Goal: Task Accomplishment & Management: Use online tool/utility

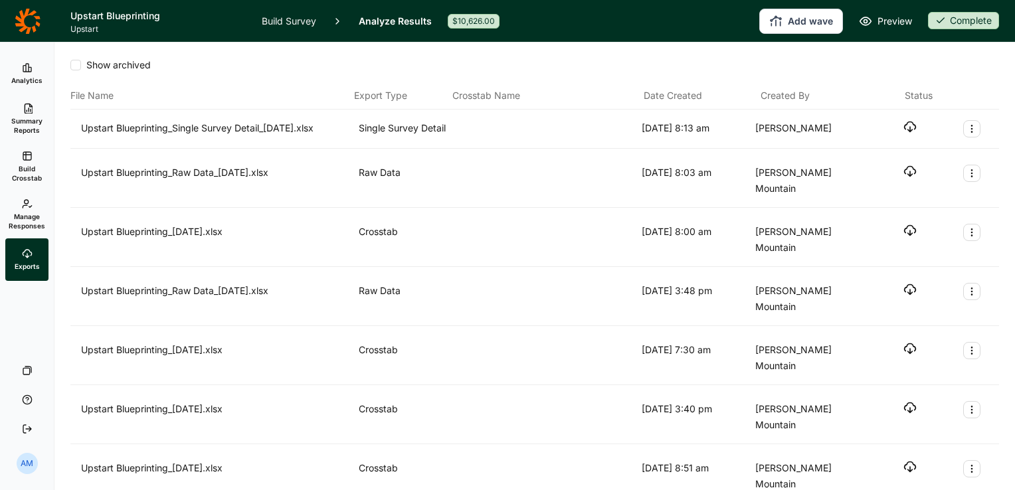
click at [27, 74] on link "Analytics" at bounding box center [26, 74] width 43 height 43
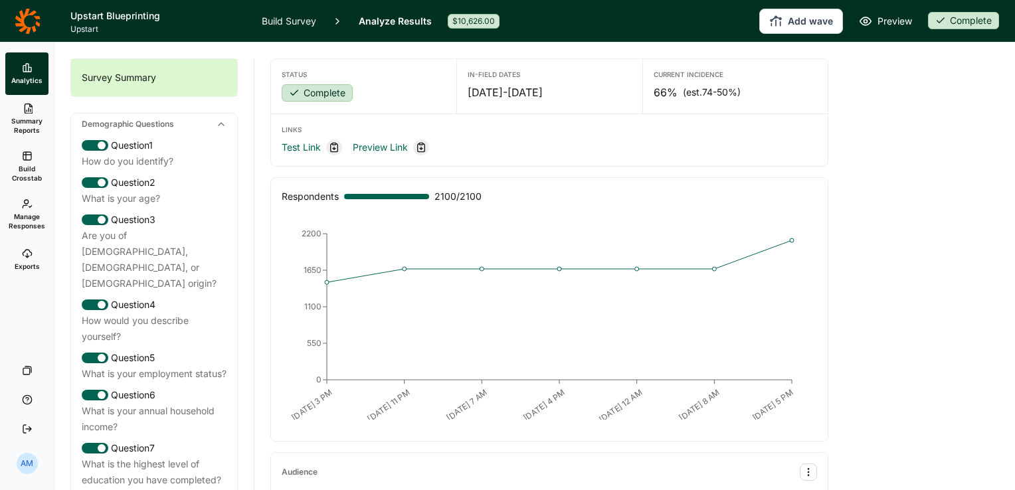
click at [27, 123] on span "Summary Reports" at bounding box center [27, 125] width 33 height 19
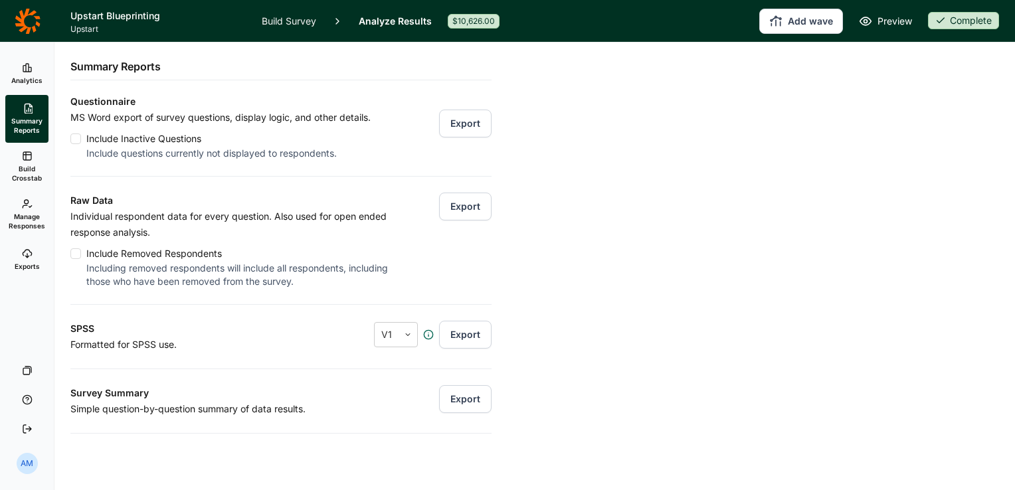
click at [460, 205] on button "Export" at bounding box center [465, 207] width 53 height 28
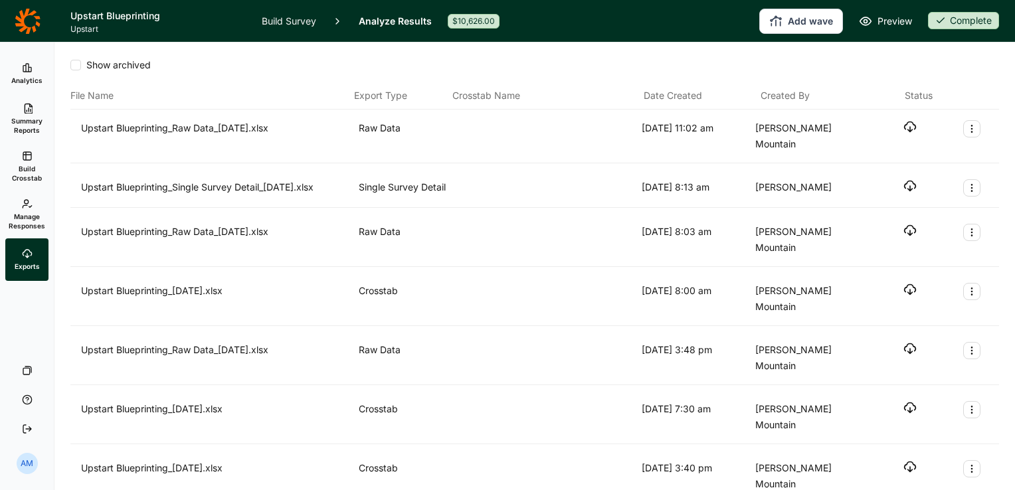
click at [904, 126] on icon "button" at bounding box center [910, 126] width 13 height 13
click at [27, 74] on link "Analytics" at bounding box center [26, 74] width 43 height 43
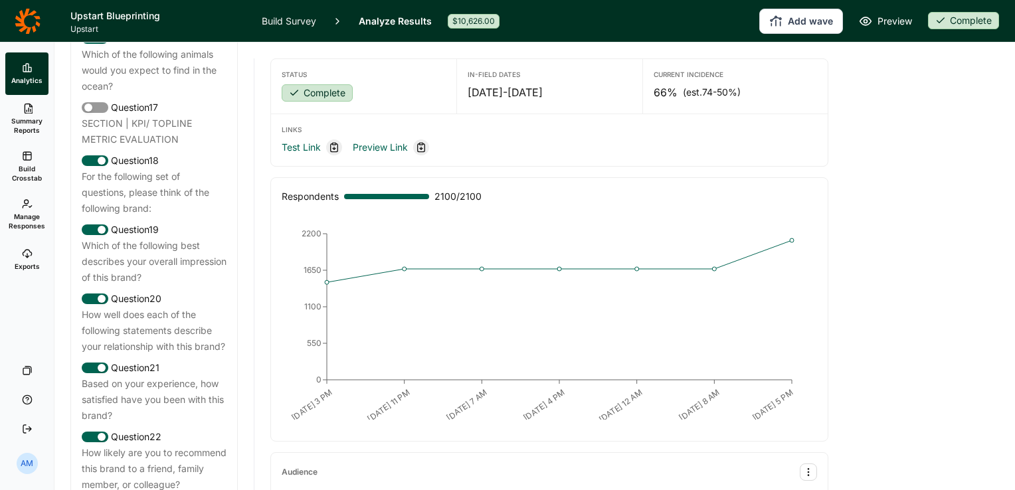
scroll to position [1752, 0]
click at [307, 21] on link "Build Survey" at bounding box center [289, 21] width 54 height 42
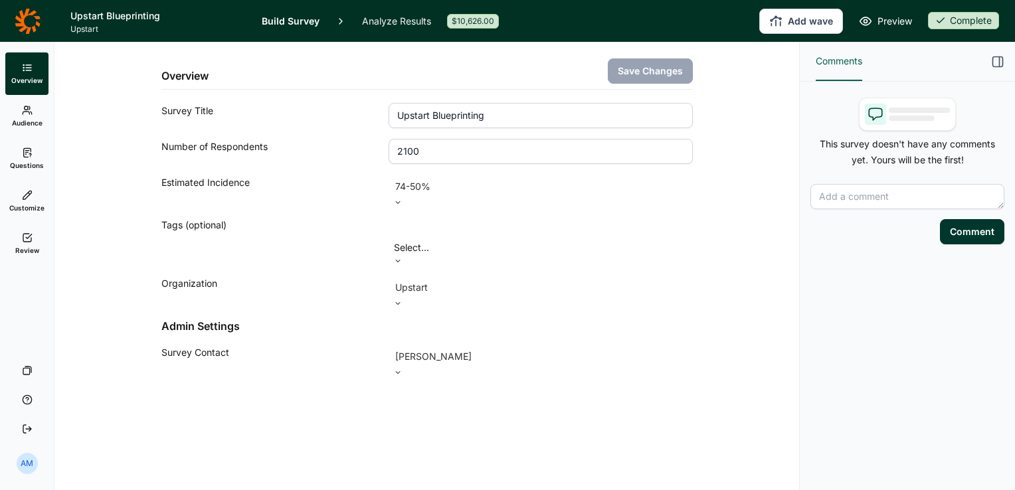
click at [29, 118] on link "Audience" at bounding box center [26, 116] width 43 height 43
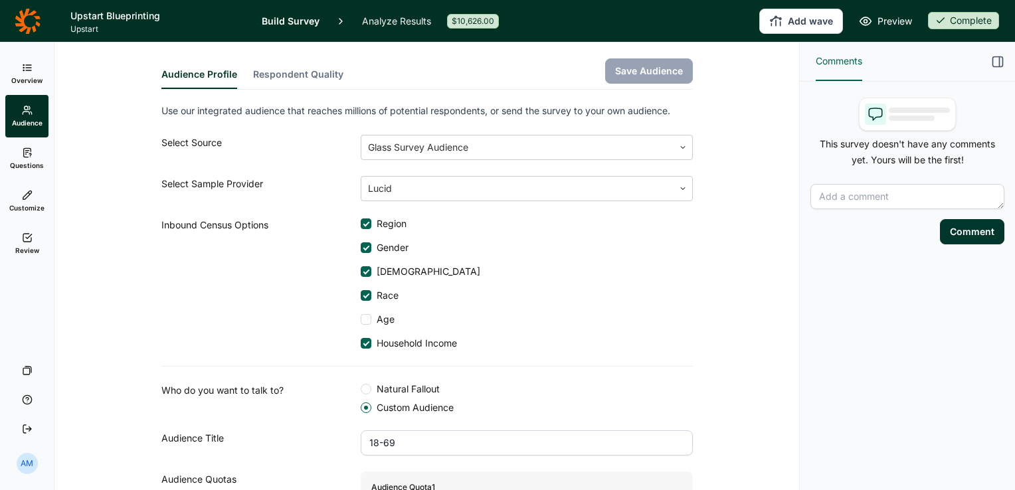
click at [29, 146] on link "Questions" at bounding box center [26, 159] width 43 height 43
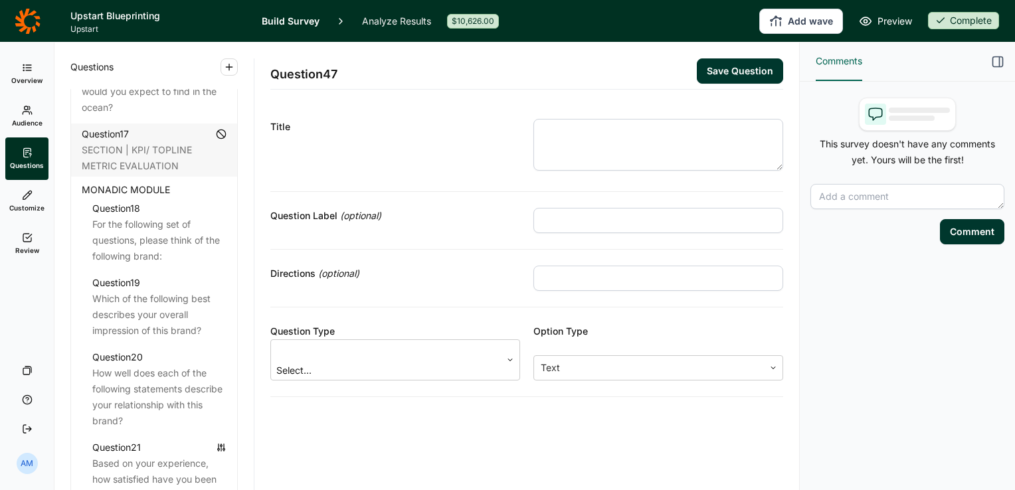
scroll to position [1847, 0]
click at [141, 245] on div "For the following set of questions, please think of the following brand:" at bounding box center [159, 237] width 134 height 48
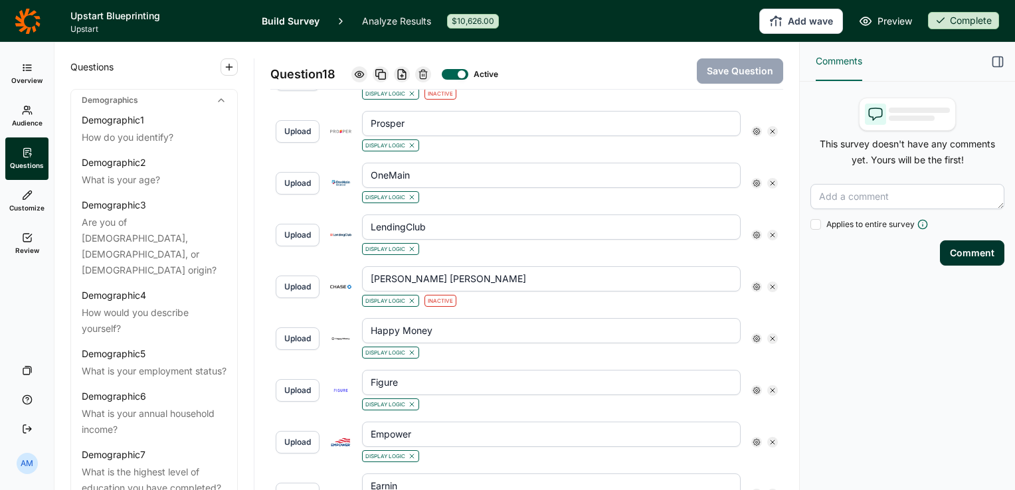
scroll to position [706, 0]
